Goal: Transaction & Acquisition: Purchase product/service

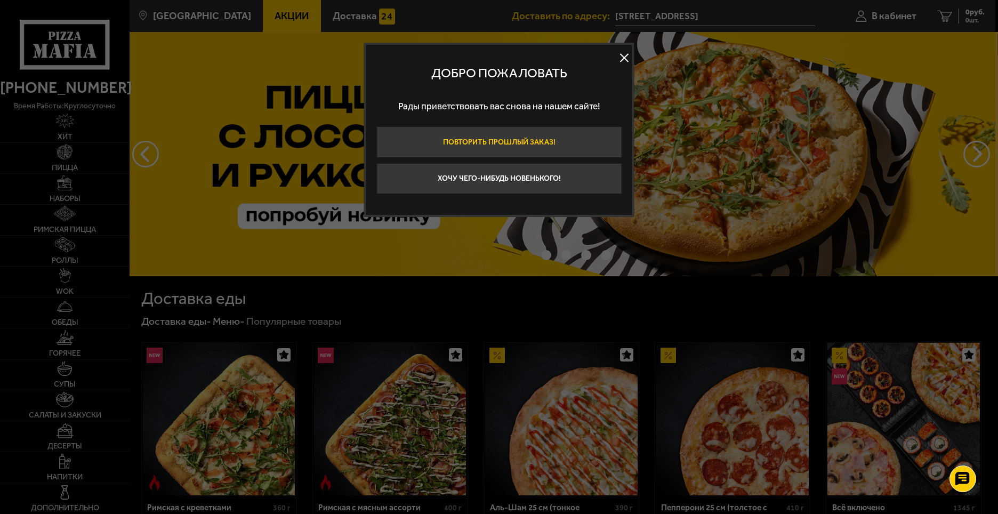
click at [545, 141] on button "Повторить прошлый заказ!" at bounding box center [498, 141] width 245 height 31
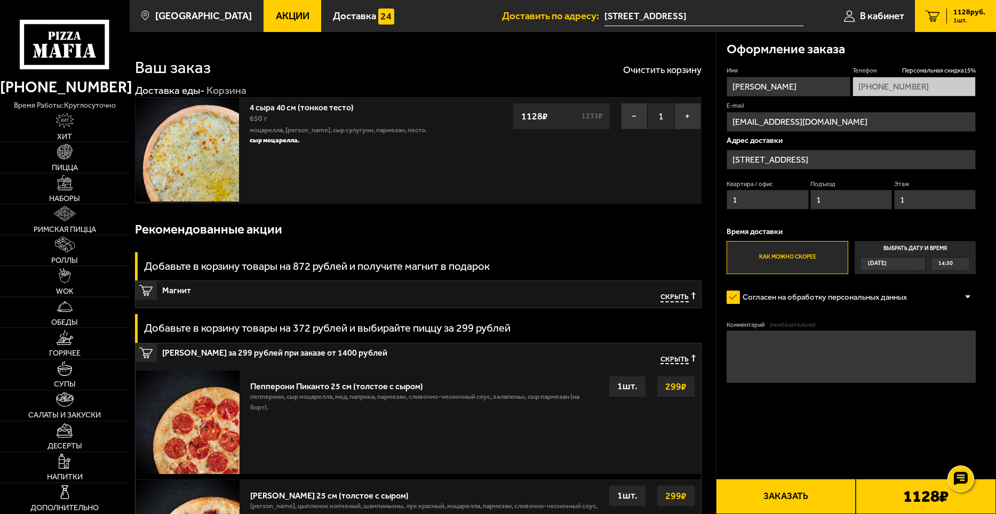
click at [804, 495] on button "Заказать" at bounding box center [786, 496] width 140 height 35
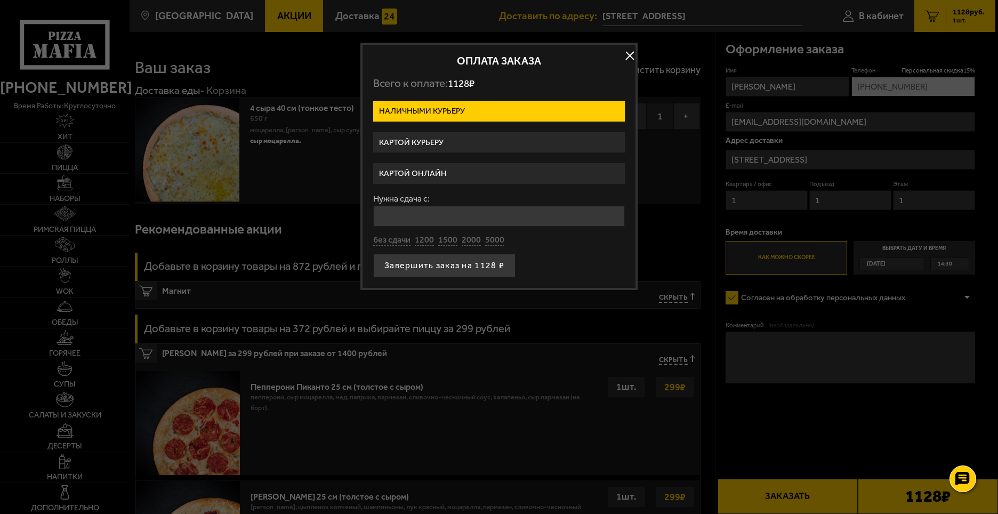
click at [628, 52] on button "button" at bounding box center [630, 55] width 16 height 16
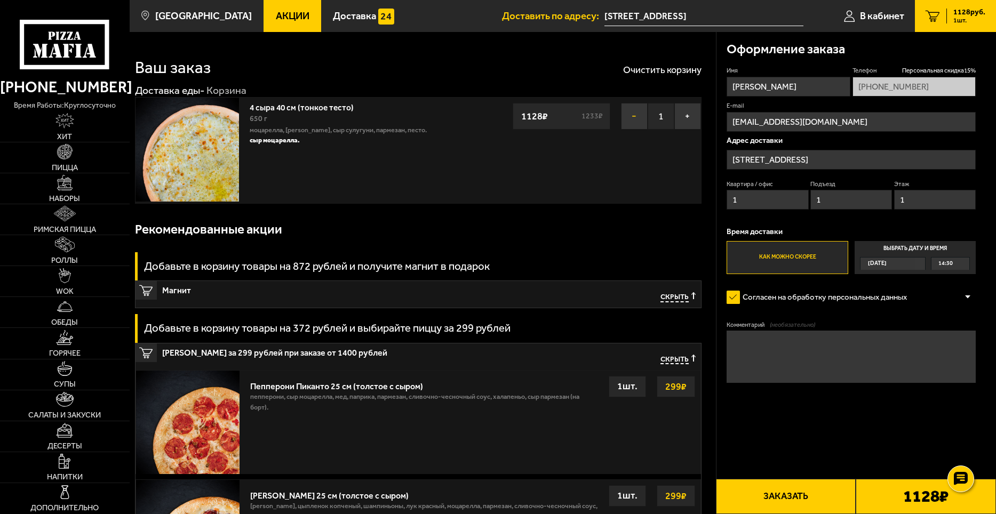
click at [629, 119] on button "−" at bounding box center [634, 116] width 27 height 27
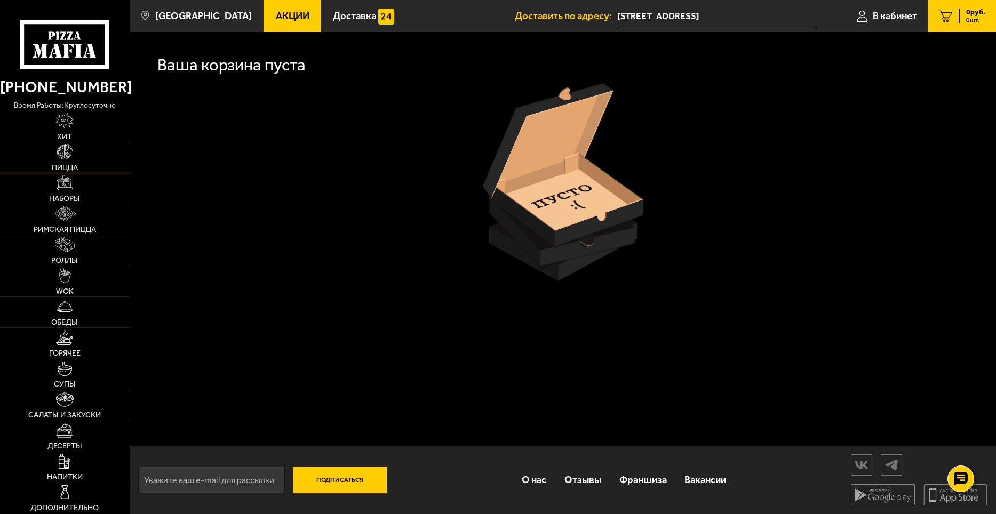
click at [71, 165] on span "Пицца" at bounding box center [65, 167] width 26 height 7
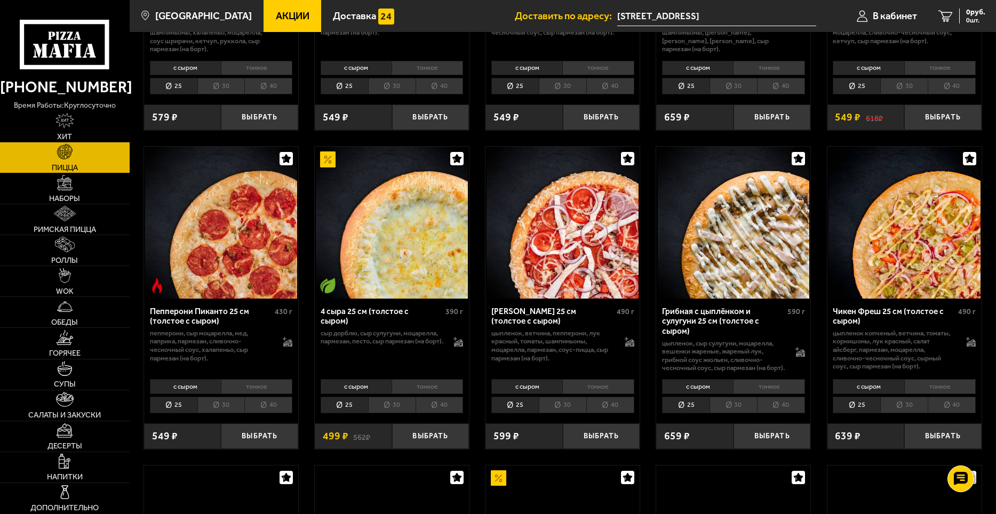
scroll to position [693, 0]
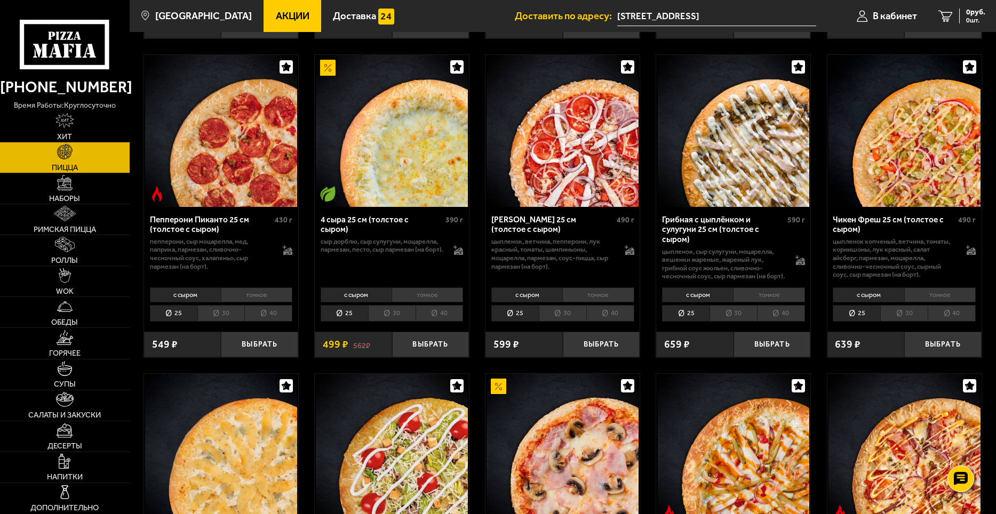
click at [437, 302] on li "тонкое" at bounding box center [426, 294] width 71 height 15
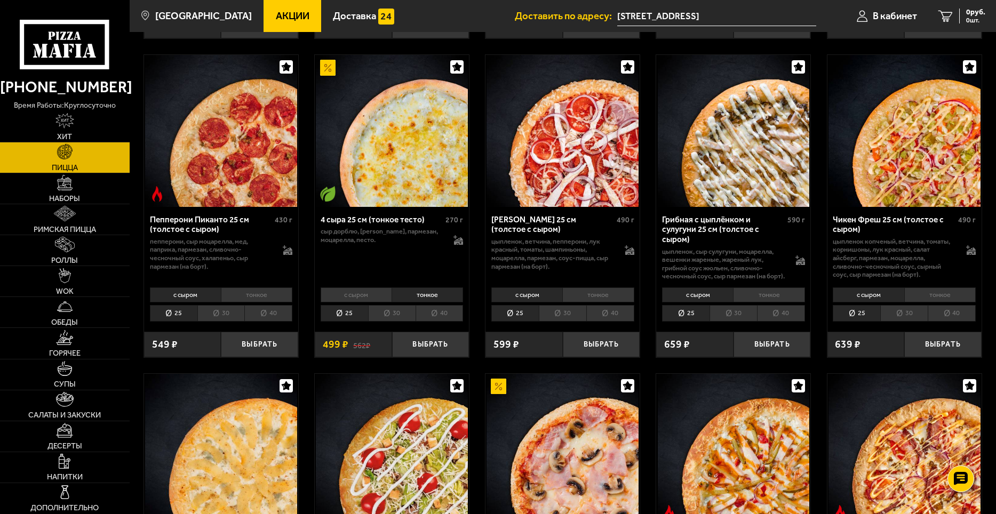
click at [400, 322] on li "30" at bounding box center [391, 313] width 47 height 17
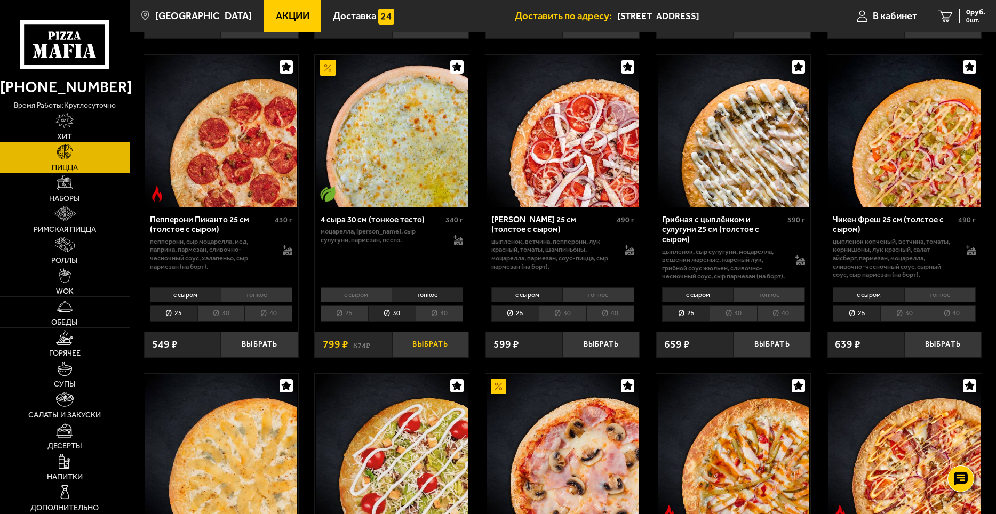
click at [436, 350] on button "Выбрать" at bounding box center [430, 345] width 77 height 26
click at [462, 244] on icon at bounding box center [458, 244] width 9 height 4
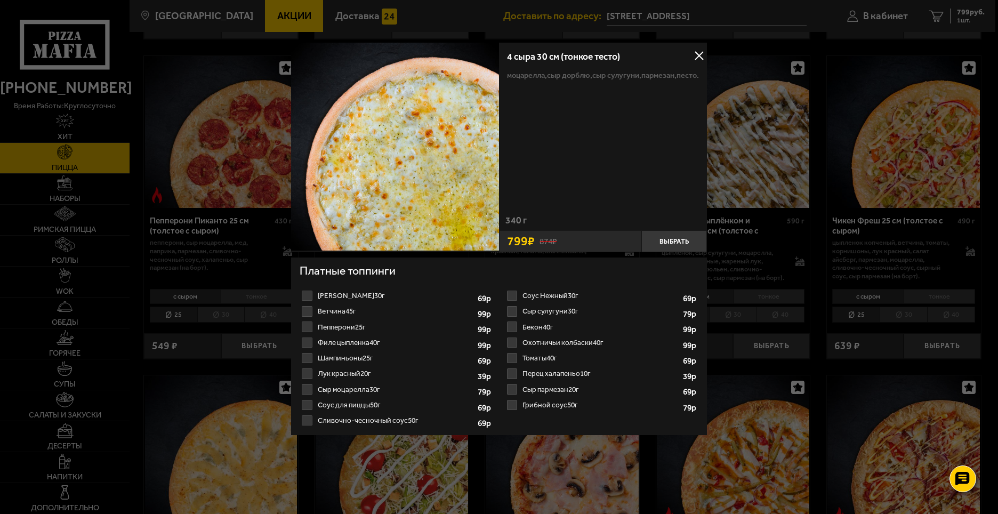
click at [344, 391] on label "Сыр моцарелла 30г 1 2 3 4 5 6 7 8" at bounding box center [397, 389] width 195 height 15
click at [0, 0] on input "Сыр моцарелла 30г 1 2 3 4 5 6 7 8" at bounding box center [0, 0] width 0 height 0
click at [689, 239] on button "Выбрать" at bounding box center [675, 241] width 66 height 22
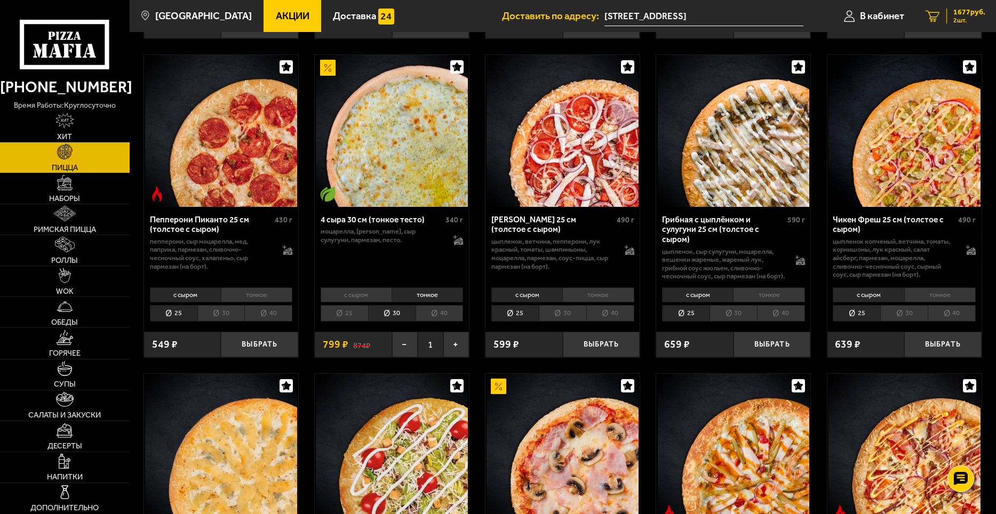
click at [968, 17] on div "1677 руб. 2 шт." at bounding box center [965, 16] width 39 height 15
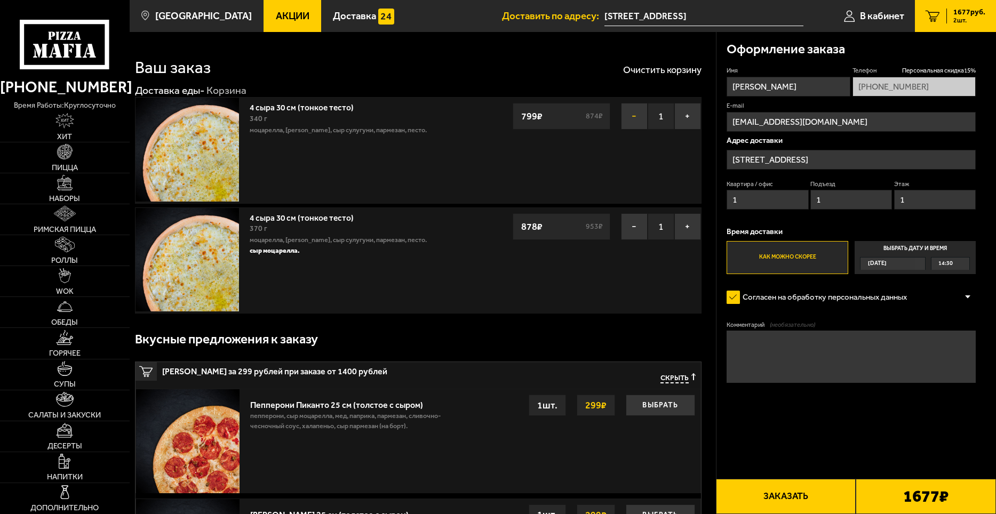
click at [632, 119] on button "−" at bounding box center [634, 116] width 27 height 27
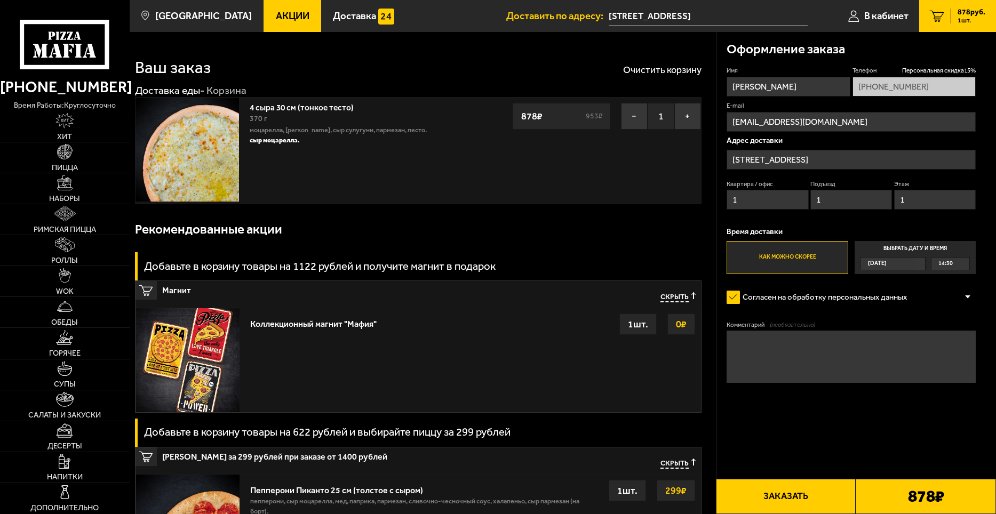
click at [793, 495] on button "Заказать" at bounding box center [786, 496] width 140 height 35
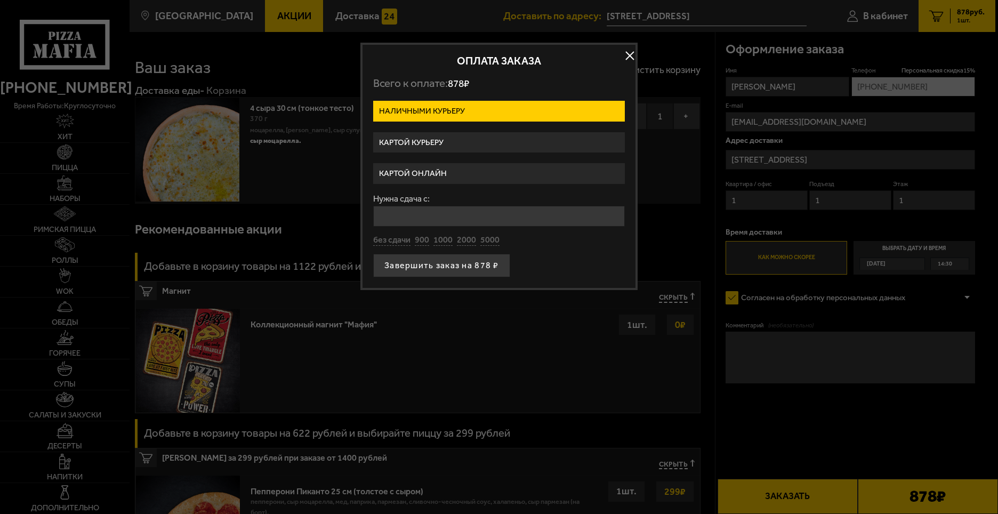
click at [423, 146] on label "Картой курьеру" at bounding box center [499, 142] width 252 height 21
click at [0, 0] on input "Картой курьеру" at bounding box center [0, 0] width 0 height 0
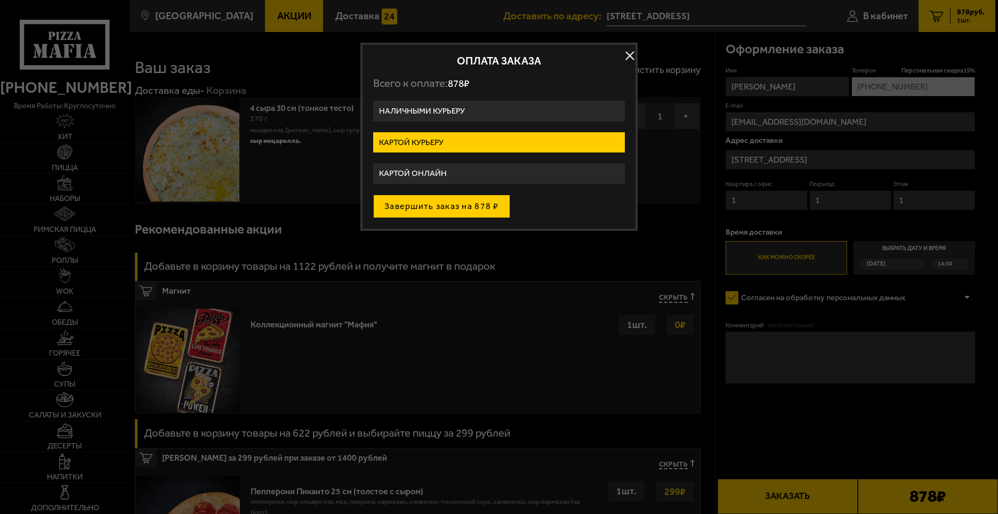
click at [425, 204] on button "Завершить заказ на 878 ₽" at bounding box center [441, 206] width 137 height 23
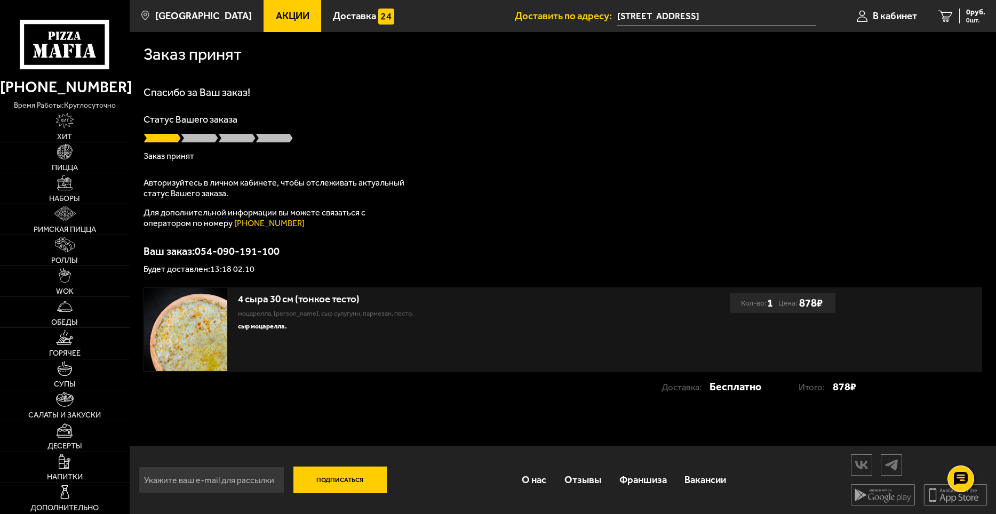
click at [170, 349] on img at bounding box center [185, 329] width 83 height 83
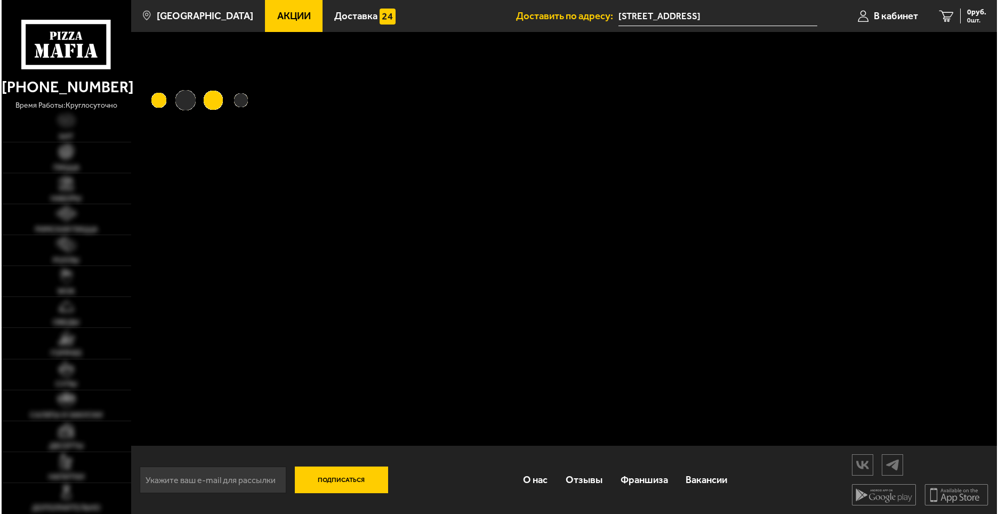
scroll to position [1, 0]
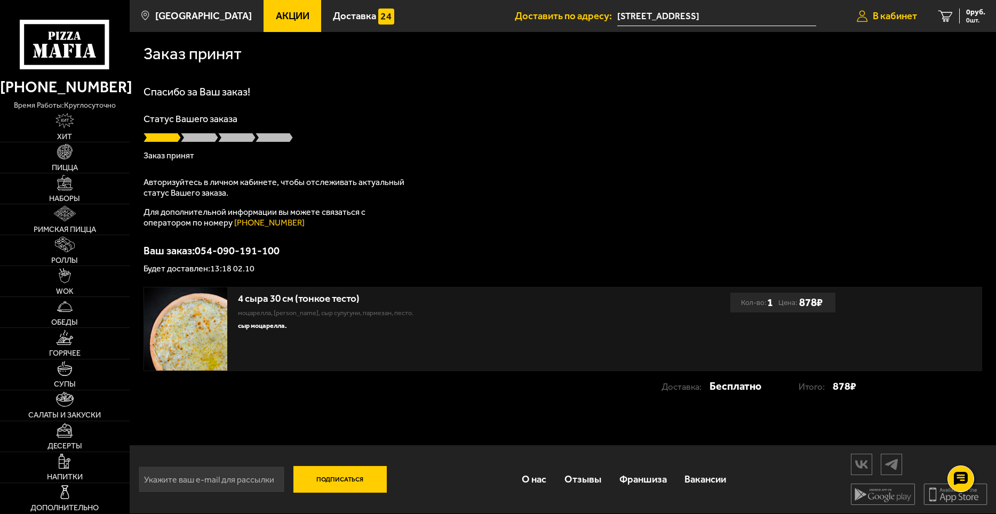
click at [885, 15] on span "В кабинет" at bounding box center [894, 16] width 44 height 10
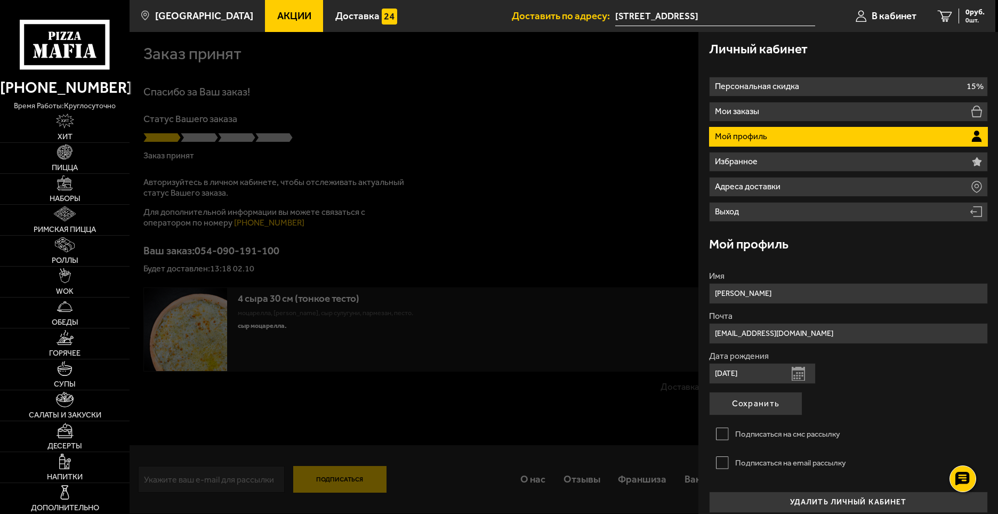
scroll to position [10, 0]
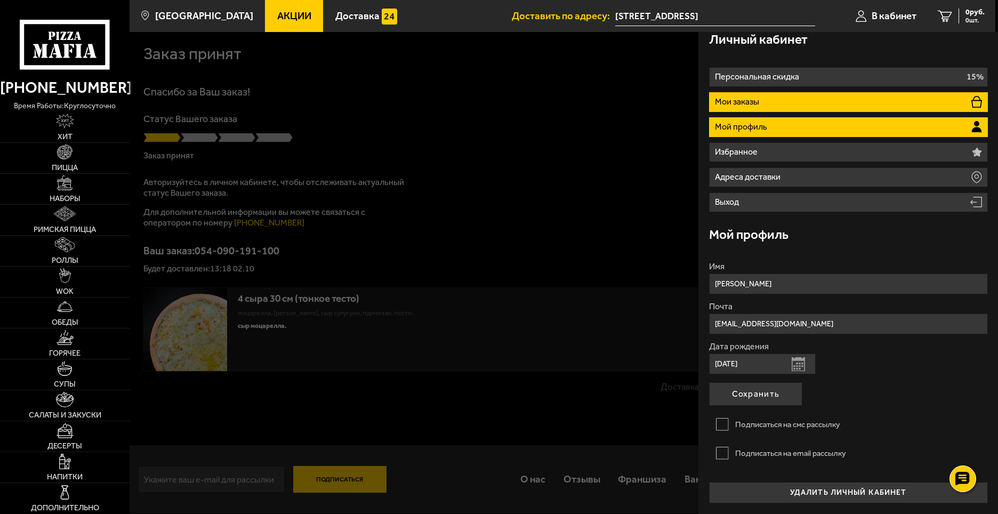
click at [726, 100] on p "Мои заказы" at bounding box center [738, 102] width 47 height 9
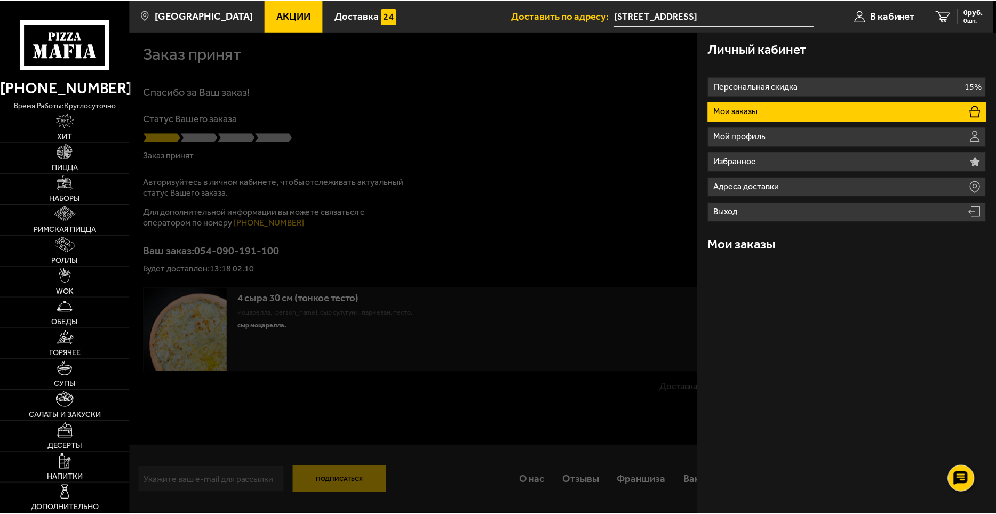
scroll to position [0, 0]
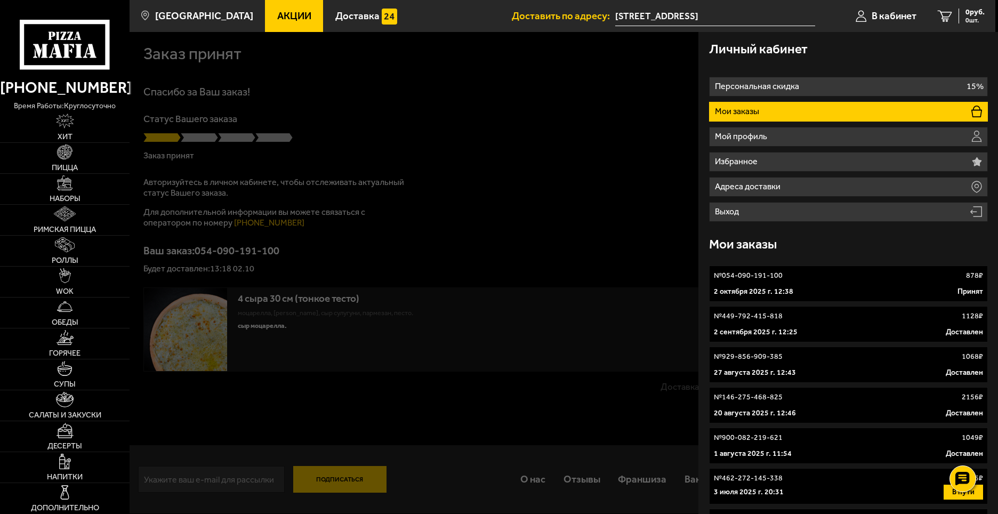
click at [764, 295] on p "2 октября 2025 г. 12:38" at bounding box center [753, 291] width 79 height 11
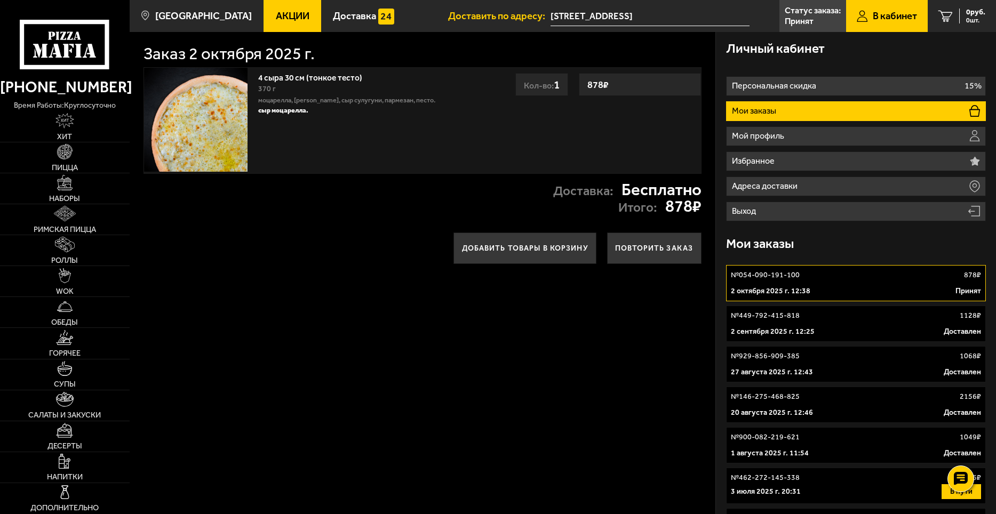
click at [209, 115] on img at bounding box center [195, 119] width 103 height 103
click at [803, 19] on p "Принят" at bounding box center [798, 21] width 29 height 9
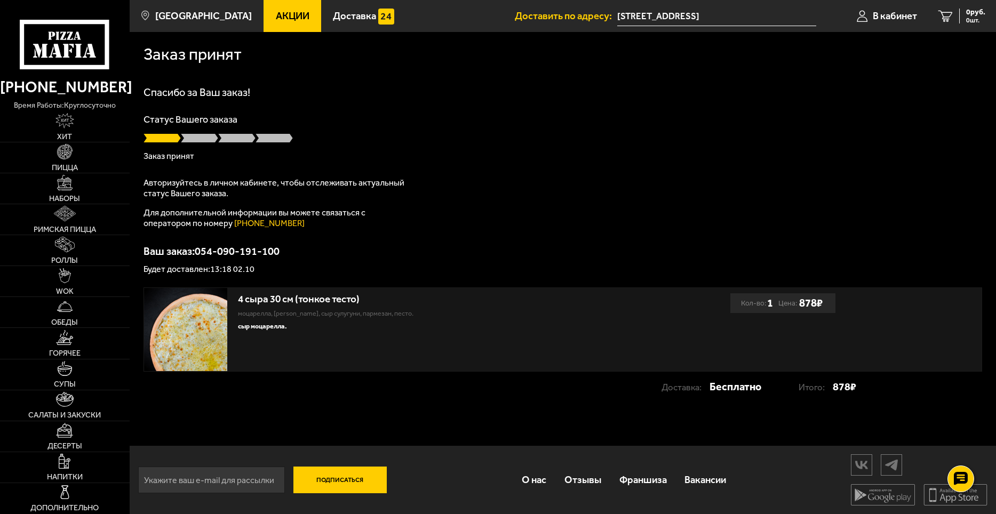
click at [200, 141] on span at bounding box center [199, 138] width 37 height 11
drag, startPoint x: 234, startPoint y: 270, endPoint x: 271, endPoint y: 274, distance: 38.0
click at [271, 274] on p "Будет доставлен: 13:18 02.10" at bounding box center [562, 269] width 838 height 9
click at [419, 257] on p "Ваш заказ: 054-090-191-100" at bounding box center [562, 251] width 838 height 11
